Goal: Transaction & Acquisition: Purchase product/service

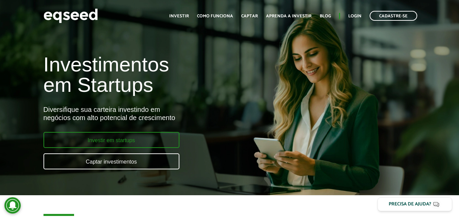
click at [162, 137] on link "Investir em startups" at bounding box center [111, 140] width 136 height 16
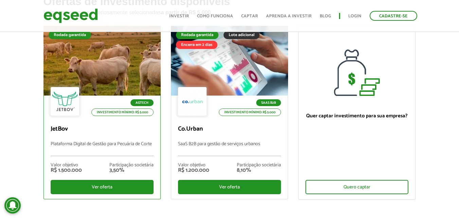
scroll to position [102, 0]
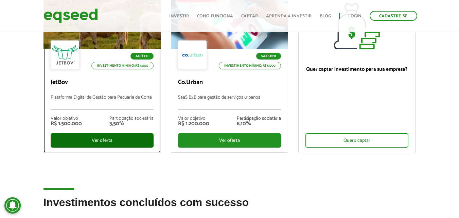
click at [94, 139] on div "Ver oferta" at bounding box center [102, 140] width 103 height 14
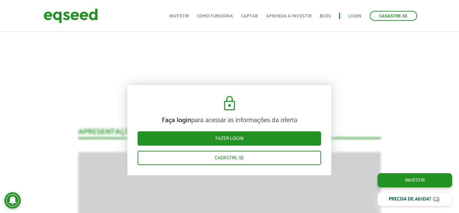
scroll to position [767, 0]
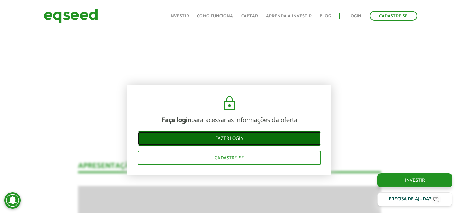
click at [203, 138] on link "Fazer login" at bounding box center [229, 138] width 183 height 14
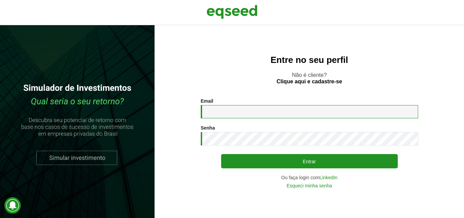
click at [240, 111] on input "Email *" at bounding box center [309, 111] width 217 height 13
click at [241, 101] on div "Email * Digite seu endereço de e-mail." at bounding box center [309, 108] width 217 height 20
click at [331, 175] on link "LinkedIn" at bounding box center [329, 177] width 18 height 5
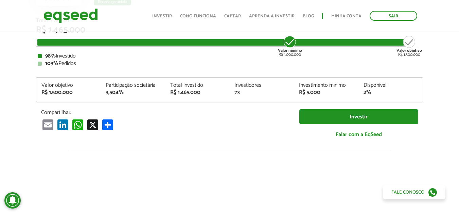
scroll to position [86, 0]
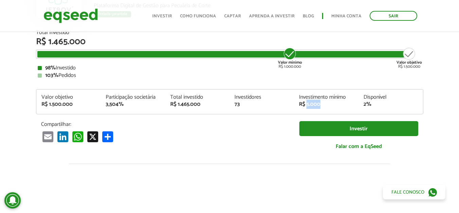
drag, startPoint x: 306, startPoint y: 103, endPoint x: 323, endPoint y: 108, distance: 17.3
click at [323, 108] on div "Valor objetivo R$ 1.500.000 Participação societária 3,504% Total investido R$ 1…" at bounding box center [229, 103] width 386 height 19
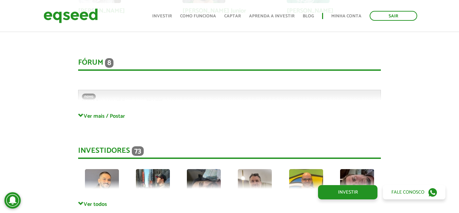
scroll to position [1784, 0]
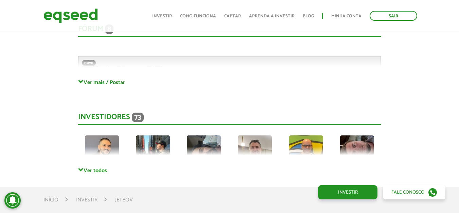
click at [101, 160] on div "Investidores 73 Thiago André Rafael Adriano Robson João Olavo Claudio Sergio Ca…" at bounding box center [229, 133] width 303 height 68
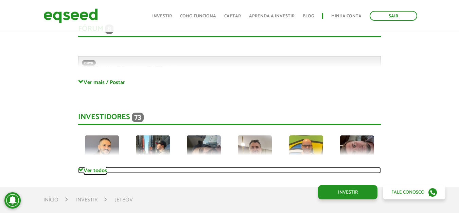
click at [100, 167] on link "Ver todos" at bounding box center [229, 170] width 303 height 6
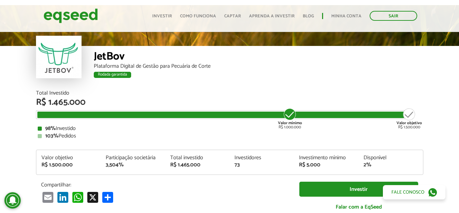
scroll to position [0, 0]
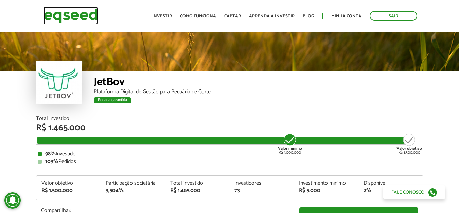
click at [51, 21] on img at bounding box center [70, 16] width 54 height 18
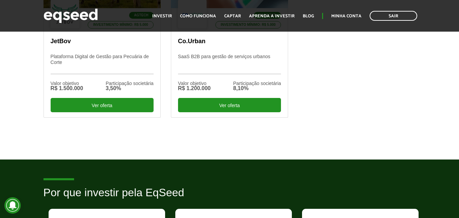
scroll to position [204, 0]
